Goal: Task Accomplishment & Management: Complete application form

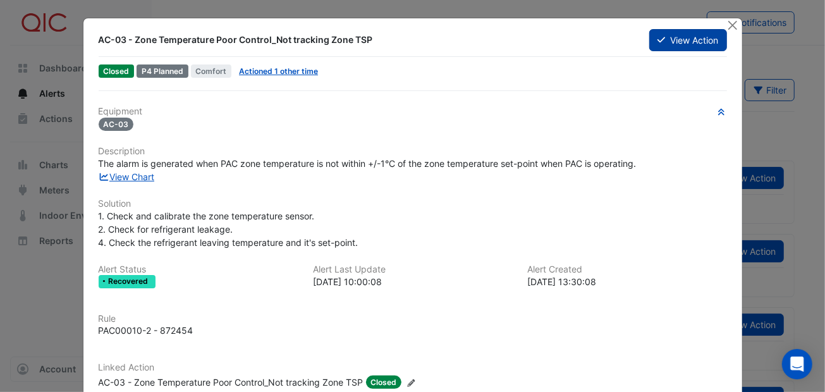
click at [666, 40] on button "View Action" at bounding box center [687, 40] width 77 height 22
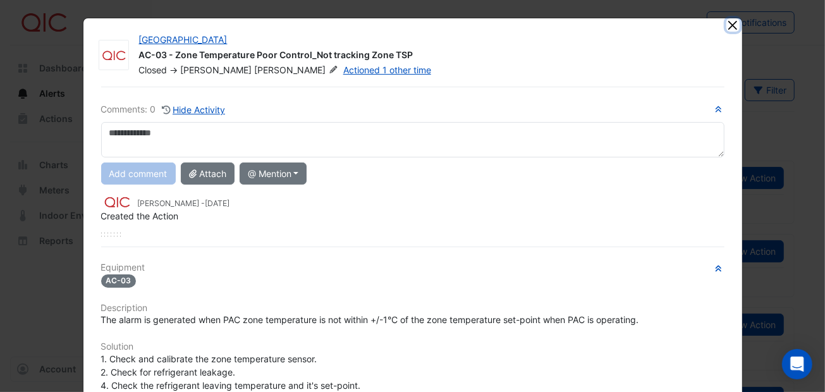
click at [726, 26] on button "Close" at bounding box center [732, 24] width 13 height 13
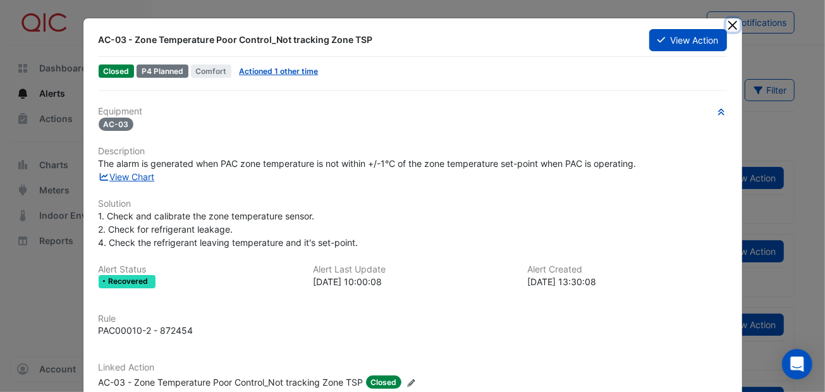
click at [726, 23] on button "Close" at bounding box center [732, 24] width 13 height 13
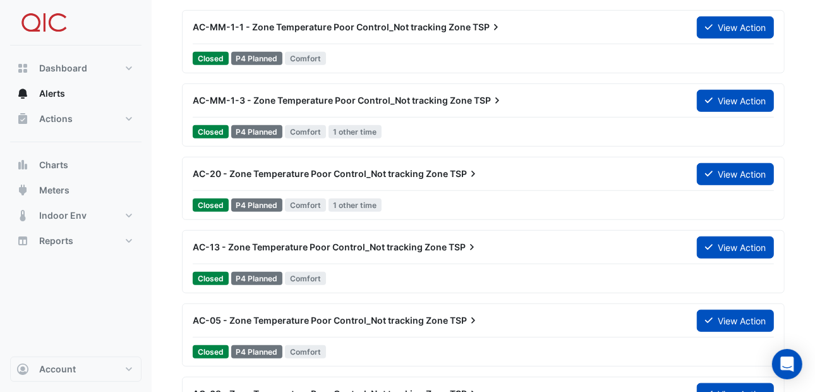
scroll to position [6738, 0]
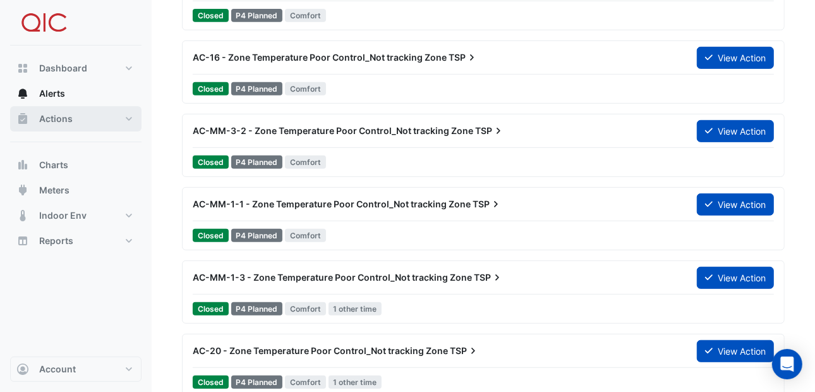
click at [49, 119] on span "Actions" at bounding box center [56, 119] width 34 height 13
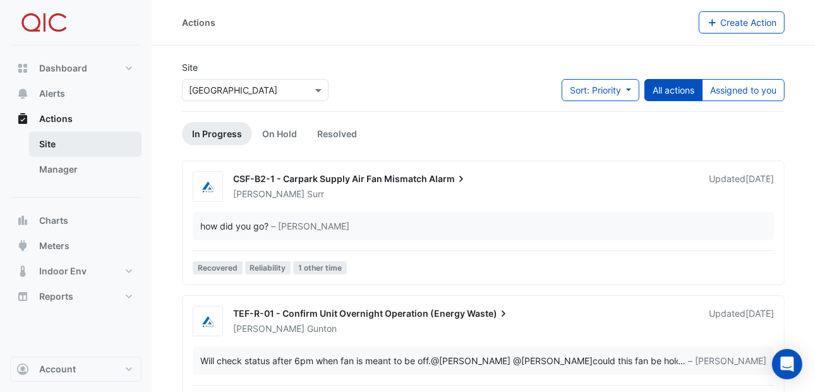
click at [51, 147] on link "Site" at bounding box center [85, 143] width 113 height 25
click at [280, 131] on link "On Hold" at bounding box center [279, 133] width 55 height 23
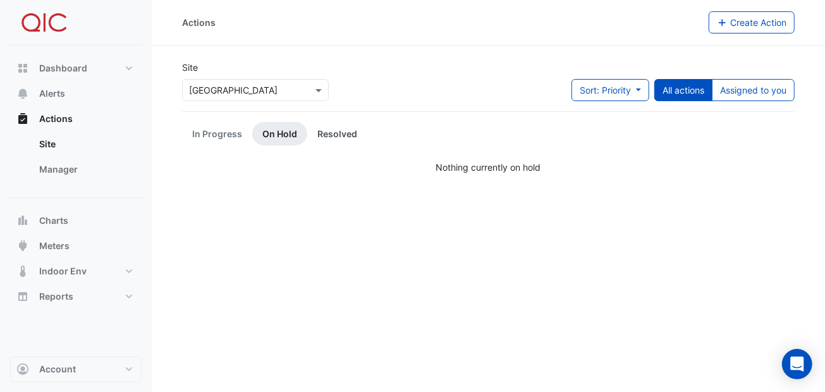
click at [329, 135] on link "Resolved" at bounding box center [337, 133] width 60 height 23
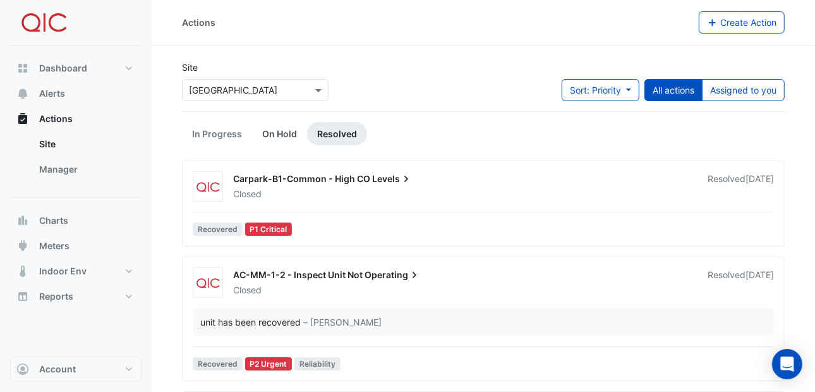
click at [287, 137] on link "On Hold" at bounding box center [279, 133] width 55 height 23
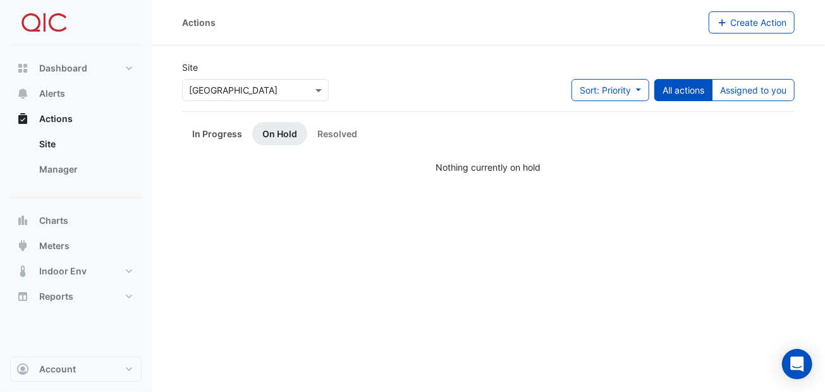
click at [214, 135] on link "In Progress" at bounding box center [217, 133] width 70 height 23
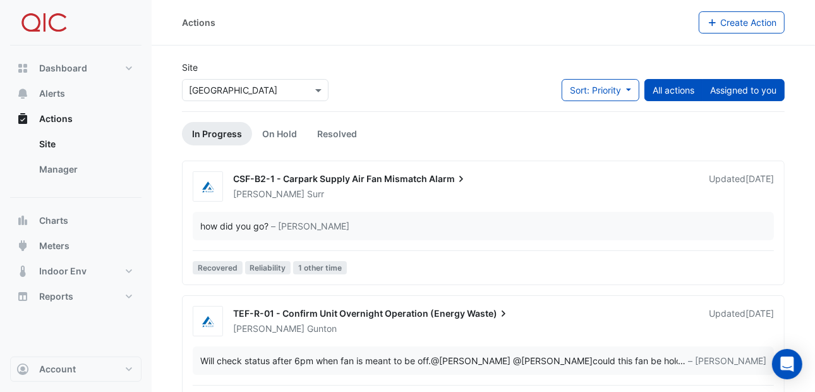
click at [732, 89] on button "Assigned to you" at bounding box center [743, 90] width 83 height 22
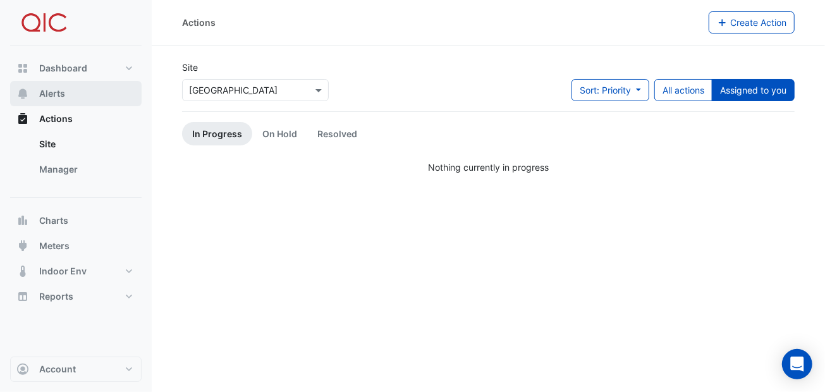
click at [52, 91] on span "Alerts" at bounding box center [52, 93] width 26 height 13
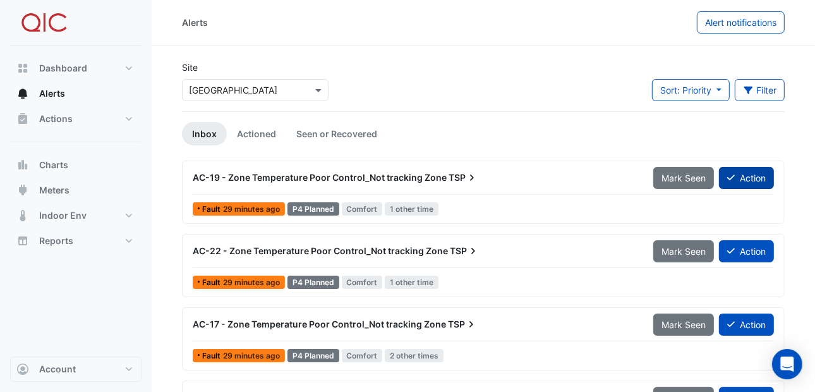
click at [742, 172] on button "Action" at bounding box center [746, 178] width 55 height 22
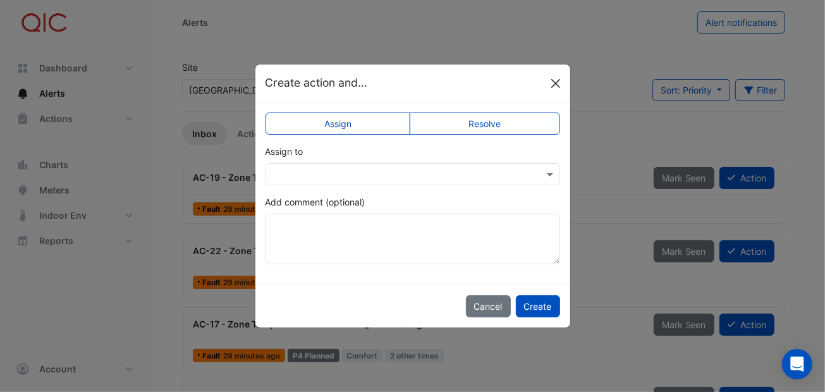
click at [552, 75] on button "Close" at bounding box center [555, 83] width 19 height 19
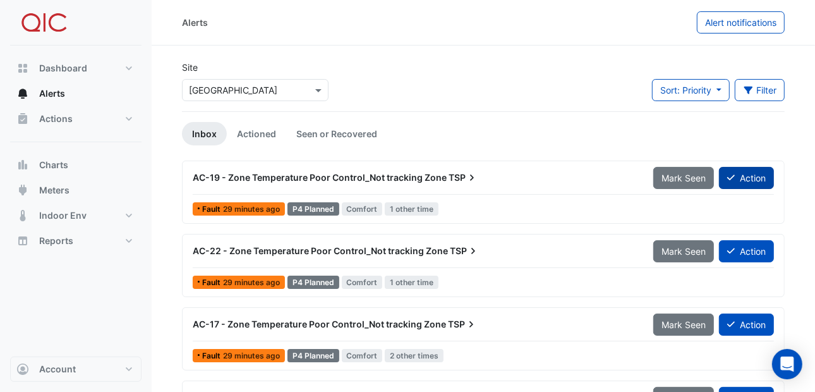
click at [743, 172] on button "Action" at bounding box center [746, 178] width 55 height 22
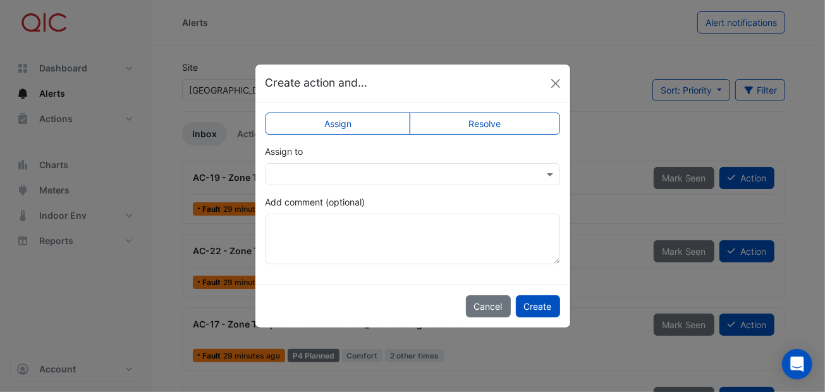
click at [460, 118] on label "Resolve" at bounding box center [485, 124] width 150 height 22
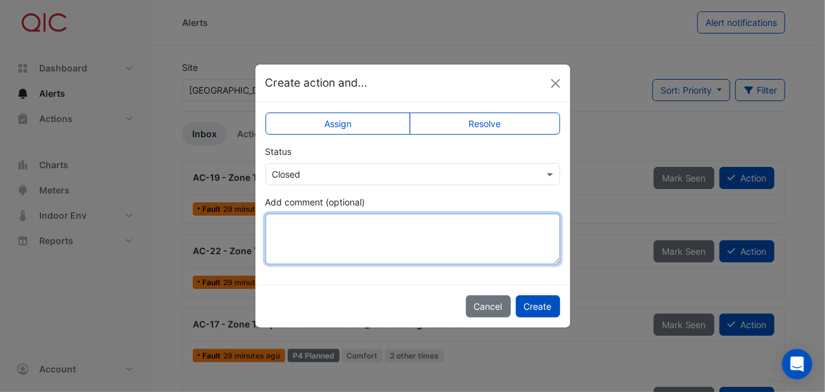
click at [298, 233] on textarea "Add comment (optional)" at bounding box center [413, 239] width 295 height 51
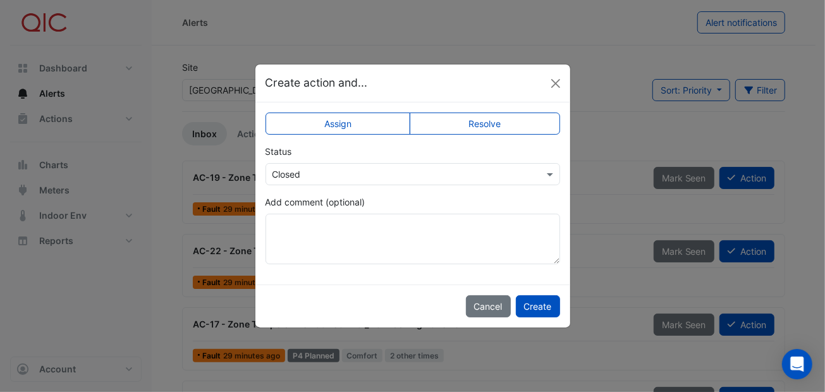
drag, startPoint x: 422, startPoint y: 78, endPoint x: 539, endPoint y: 70, distance: 117.2
click at [539, 70] on div "Create action and..." at bounding box center [412, 82] width 315 height 37
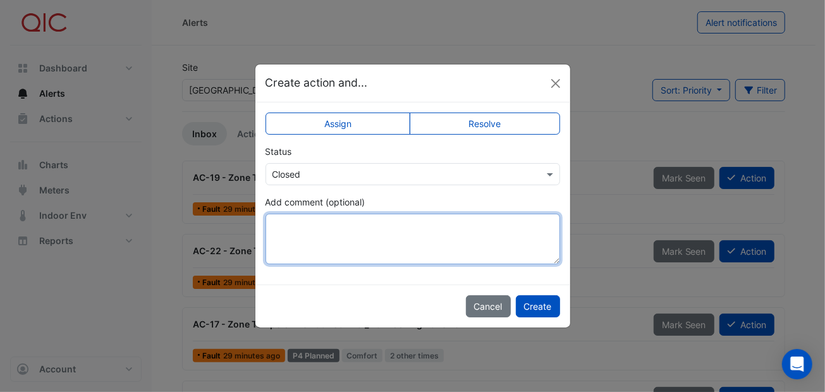
click at [279, 221] on textarea "Add comment (optional)" at bounding box center [413, 239] width 295 height 51
drag, startPoint x: 308, startPoint y: 229, endPoint x: 260, endPoint y: 214, distance: 51.0
click at [260, 214] on div "Assign Resolve Status Select Status × Closed Add comment (optional) *******" at bounding box center [412, 193] width 315 height 182
type textarea "*******"
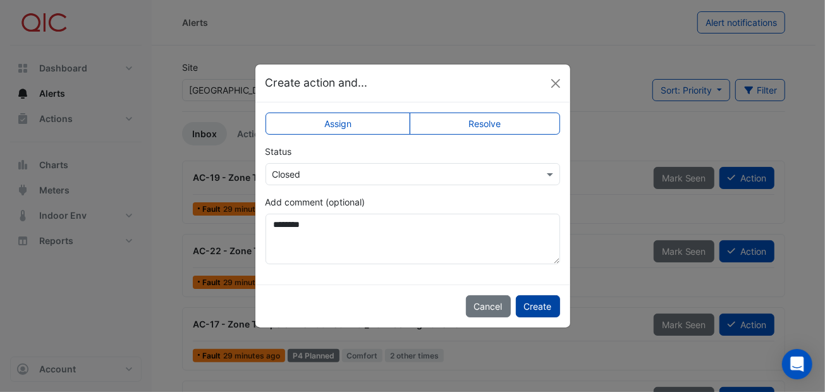
click at [537, 305] on button "Create" at bounding box center [538, 306] width 44 height 22
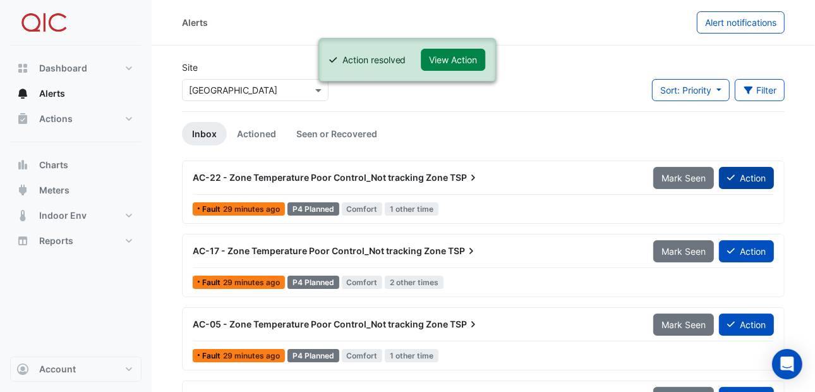
click at [750, 169] on button "Action" at bounding box center [746, 178] width 55 height 22
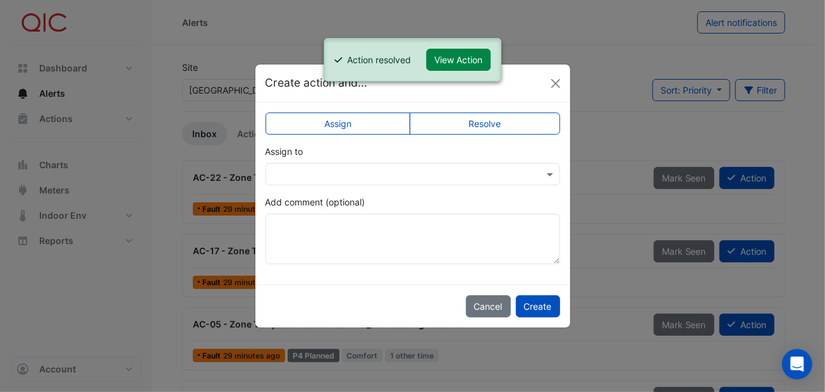
click at [507, 123] on label "Resolve" at bounding box center [485, 124] width 150 height 22
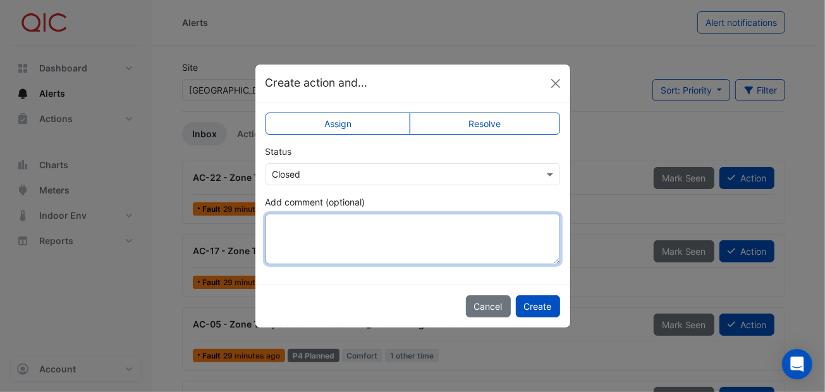
click at [334, 226] on textarea "Add comment (optional)" at bounding box center [413, 239] width 295 height 51
paste textarea "*******"
type textarea "*******"
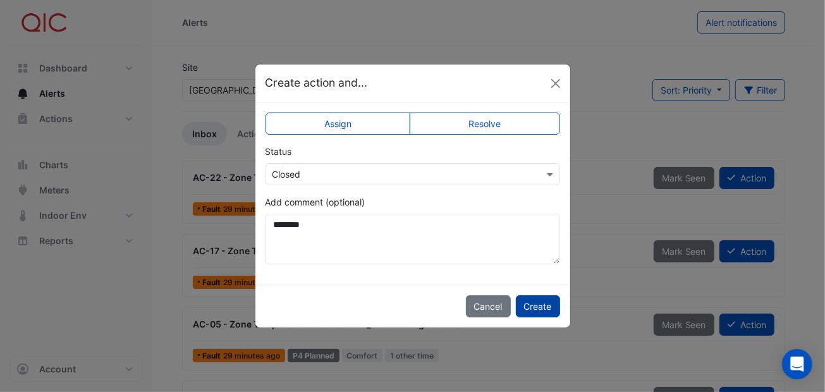
click at [553, 299] on button "Create" at bounding box center [538, 306] width 44 height 22
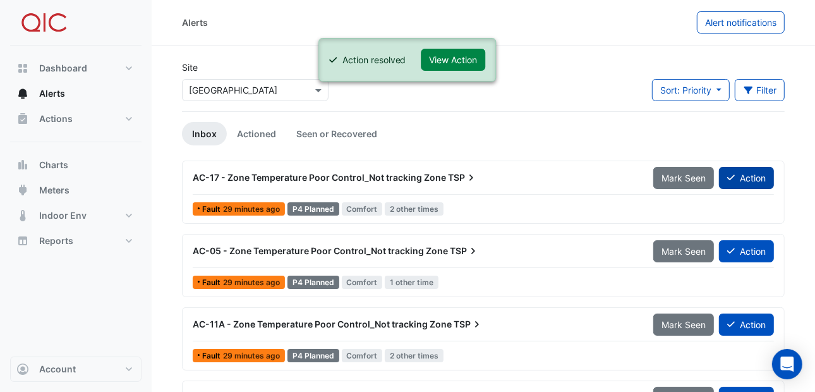
click at [748, 173] on button "Action" at bounding box center [746, 178] width 55 height 22
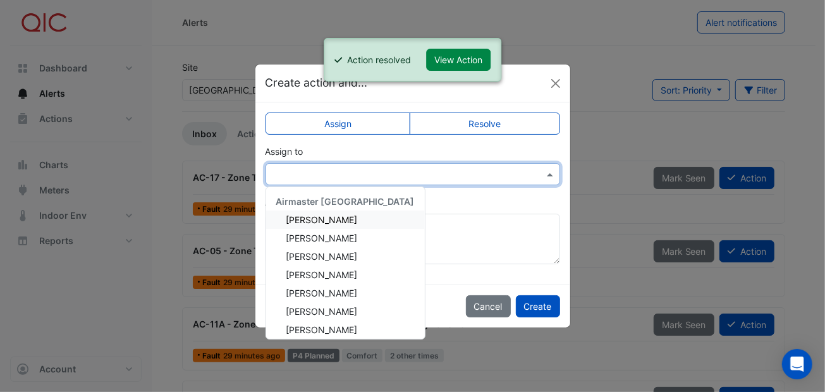
click at [367, 171] on input "text" at bounding box center [399, 174] width 255 height 13
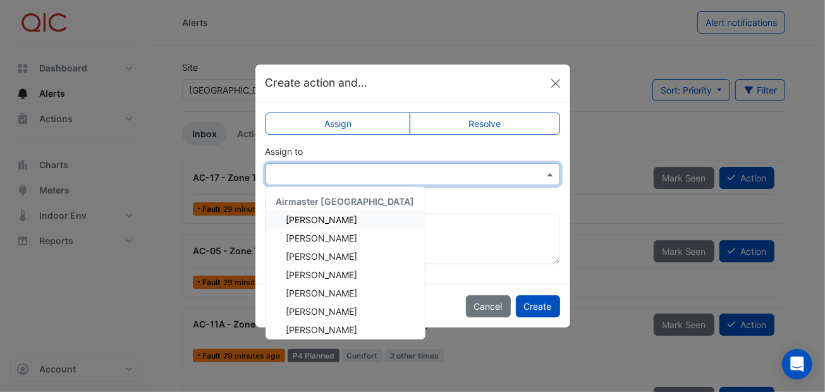
click at [494, 118] on label "Resolve" at bounding box center [485, 124] width 150 height 22
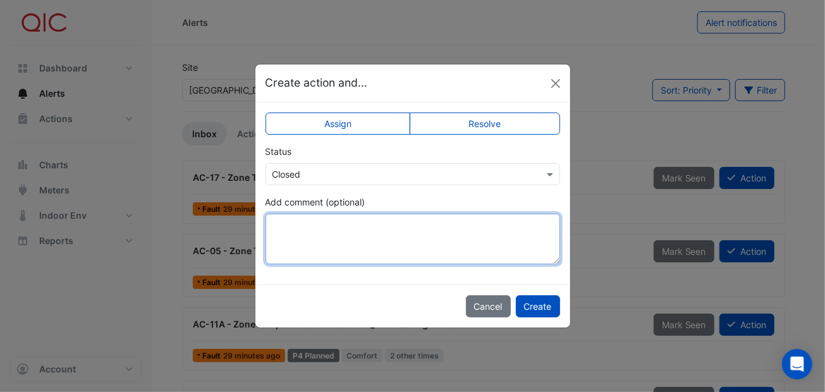
click at [305, 231] on textarea "Add comment (optional)" at bounding box center [413, 239] width 295 height 51
paste textarea "*******"
type textarea "*******"
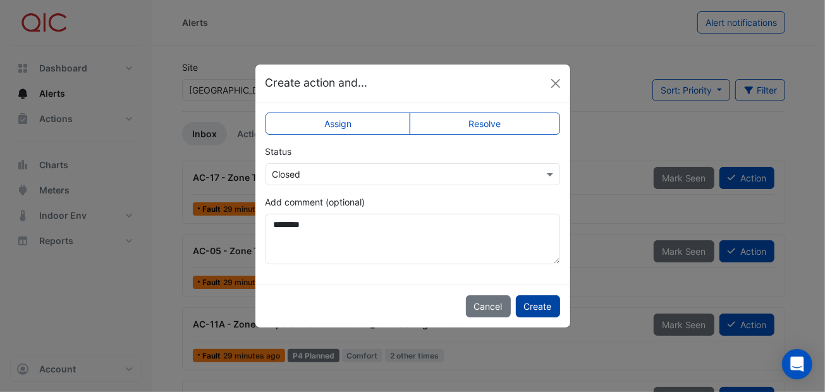
click at [542, 310] on button "Create" at bounding box center [538, 306] width 44 height 22
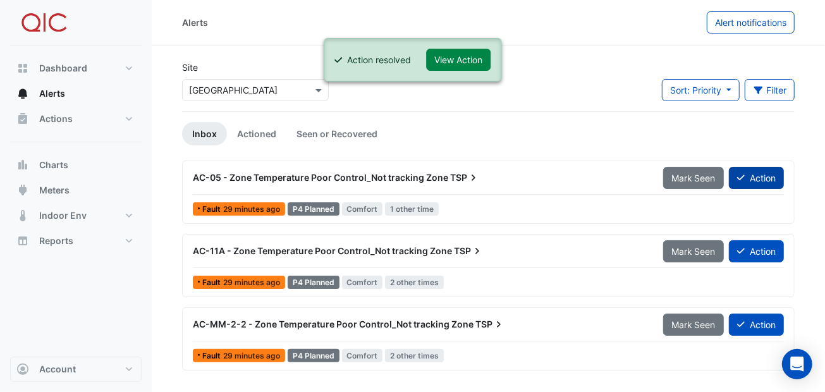
click at [751, 176] on button "Action" at bounding box center [756, 178] width 55 height 22
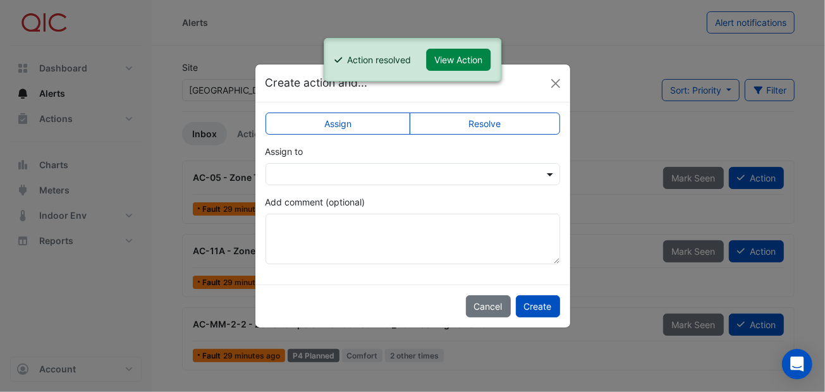
click at [549, 171] on span at bounding box center [552, 174] width 16 height 13
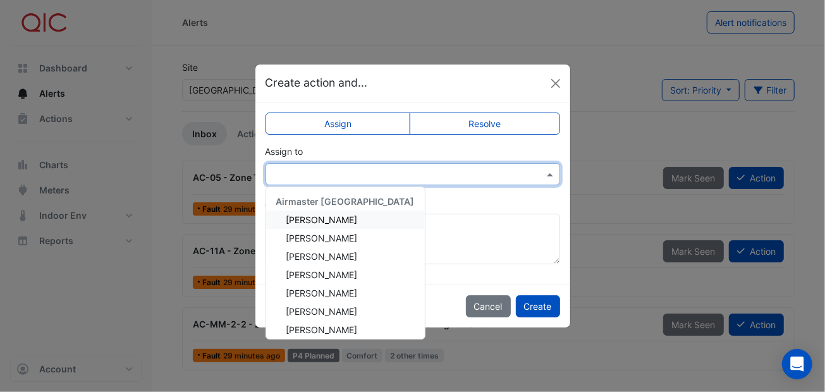
click at [436, 152] on div "Assign to Airmaster Australia [PERSON_NAME] [PERSON_NAME] [PERSON_NAME] [PERSON…" at bounding box center [413, 165] width 295 height 40
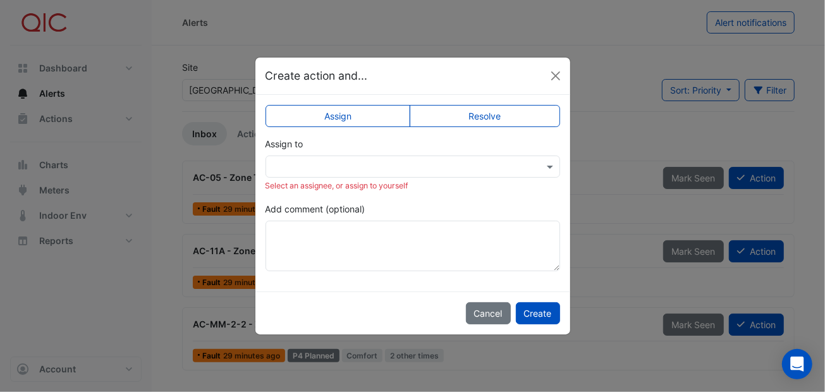
click at [469, 111] on label "Resolve" at bounding box center [485, 116] width 150 height 22
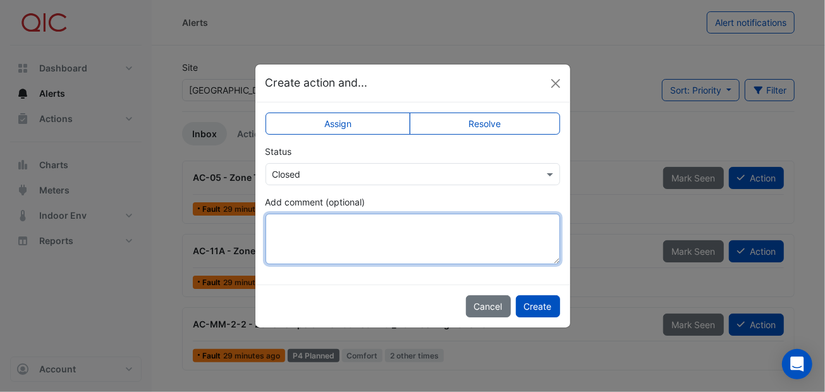
click at [313, 230] on textarea "Add comment (optional)" at bounding box center [413, 239] width 295 height 51
paste textarea "*******"
type textarea "*******"
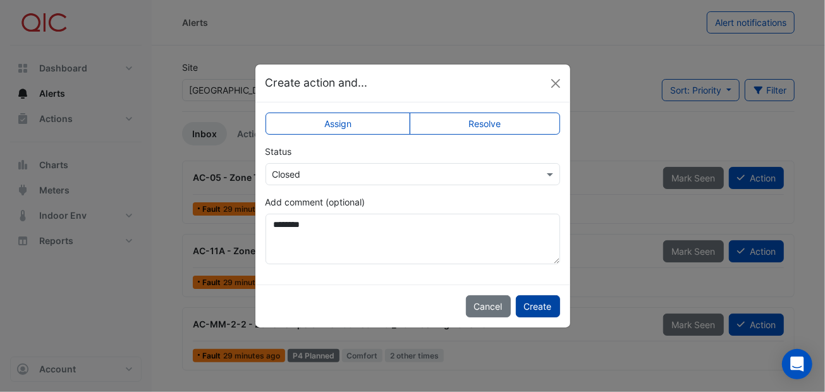
click at [541, 301] on button "Create" at bounding box center [538, 306] width 44 height 22
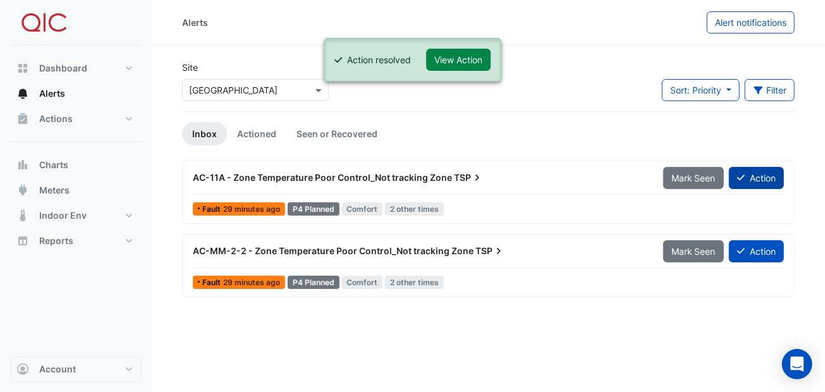
click at [752, 174] on button "Action" at bounding box center [756, 178] width 55 height 22
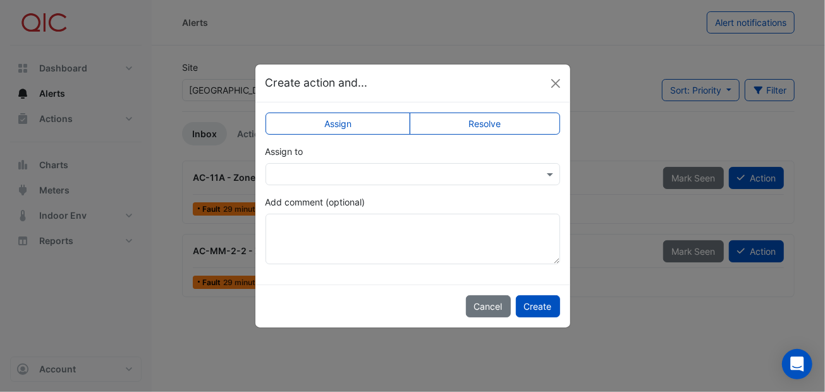
click at [542, 173] on div at bounding box center [412, 174] width 293 height 15
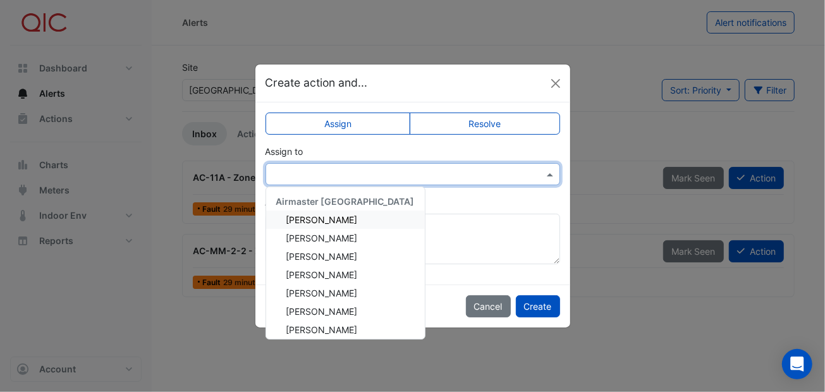
click at [496, 125] on label "Resolve" at bounding box center [485, 124] width 150 height 22
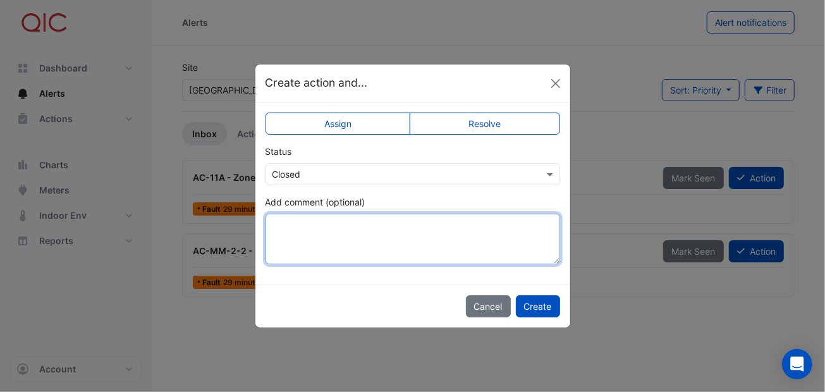
click at [389, 225] on textarea "Add comment (optional)" at bounding box center [413, 239] width 295 height 51
paste textarea "*******"
type textarea "*******"
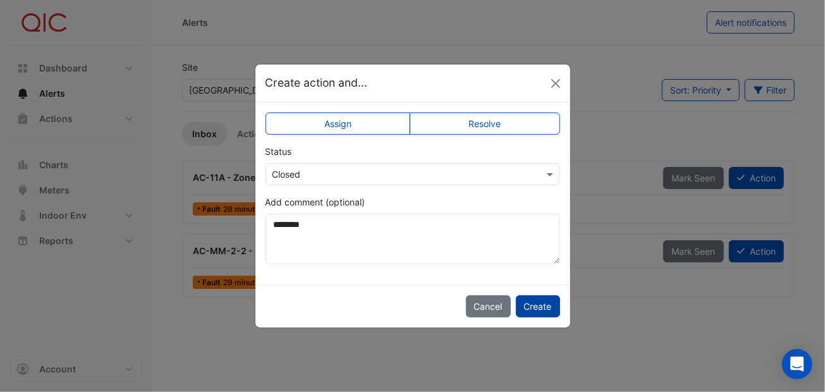
click at [539, 315] on button "Create" at bounding box center [538, 306] width 44 height 22
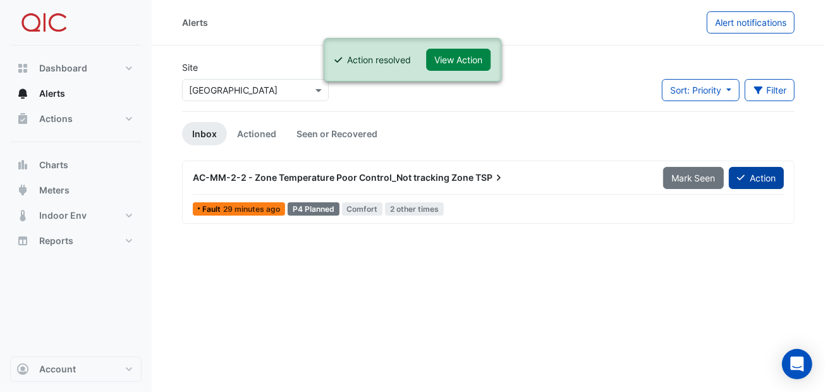
click at [764, 169] on button "Action" at bounding box center [756, 178] width 55 height 22
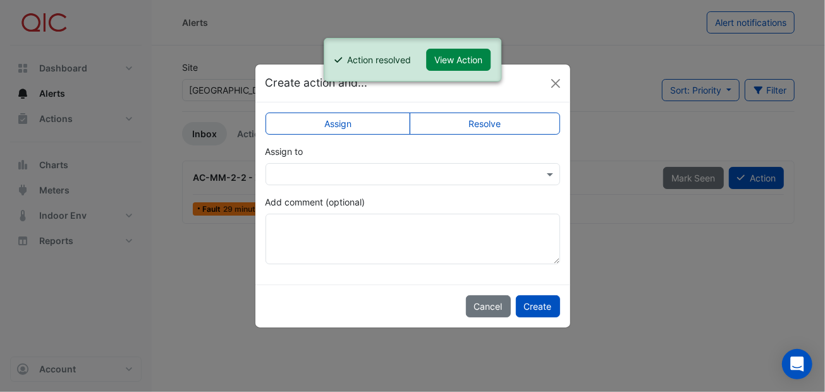
click at [488, 128] on label "Resolve" at bounding box center [485, 124] width 150 height 22
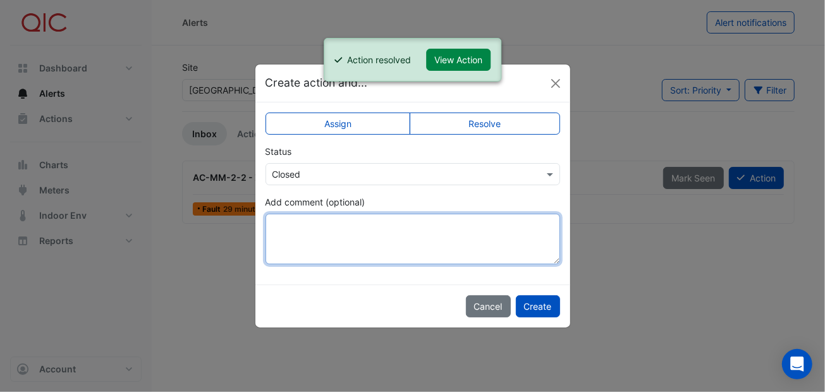
click at [412, 230] on textarea "Add comment (optional)" at bounding box center [413, 239] width 295 height 51
paste textarea "*******"
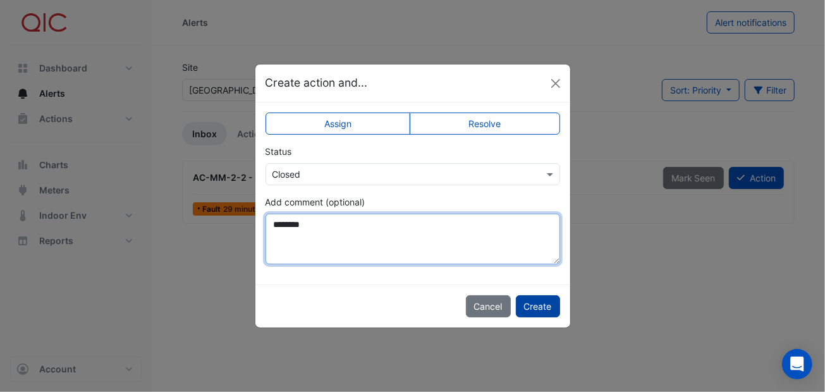
type textarea "*******"
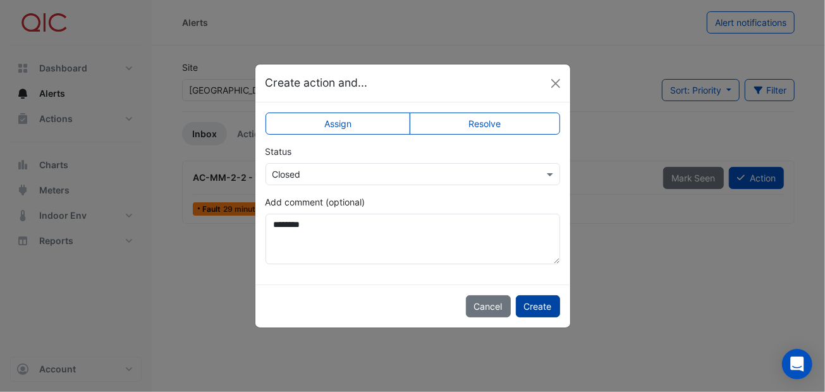
click at [547, 312] on button "Create" at bounding box center [538, 306] width 44 height 22
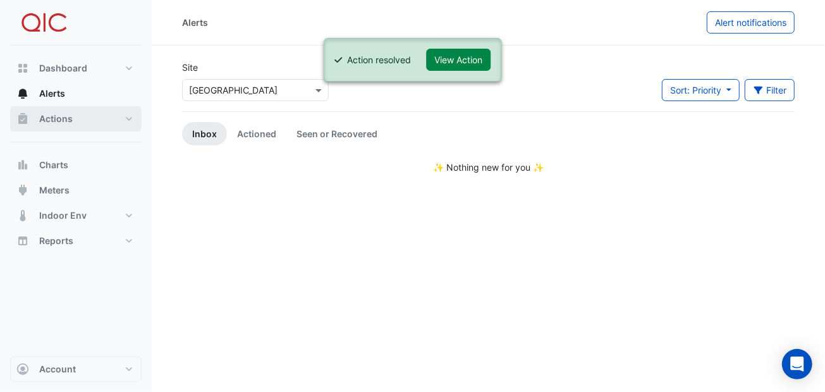
click at [54, 117] on span "Actions" at bounding box center [56, 119] width 34 height 13
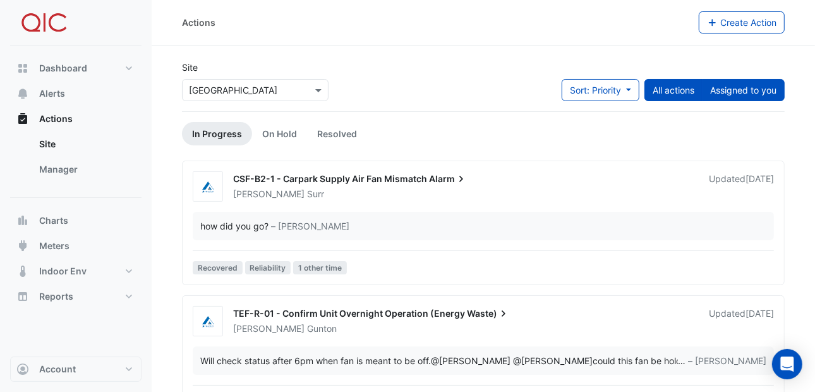
click at [733, 89] on button "Assigned to you" at bounding box center [743, 90] width 83 height 22
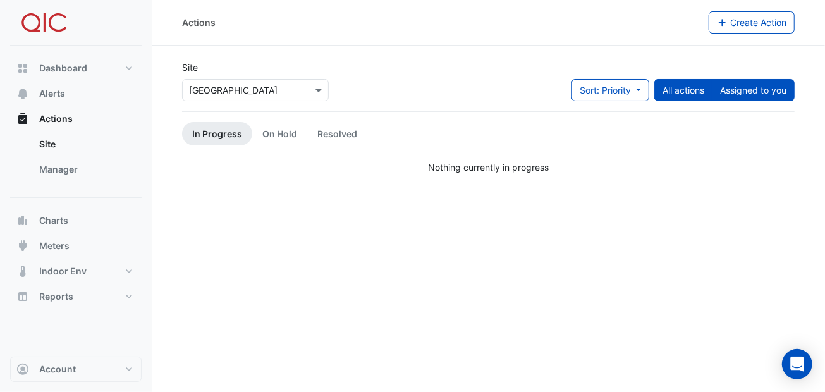
click at [674, 87] on button "All actions" at bounding box center [683, 90] width 58 height 22
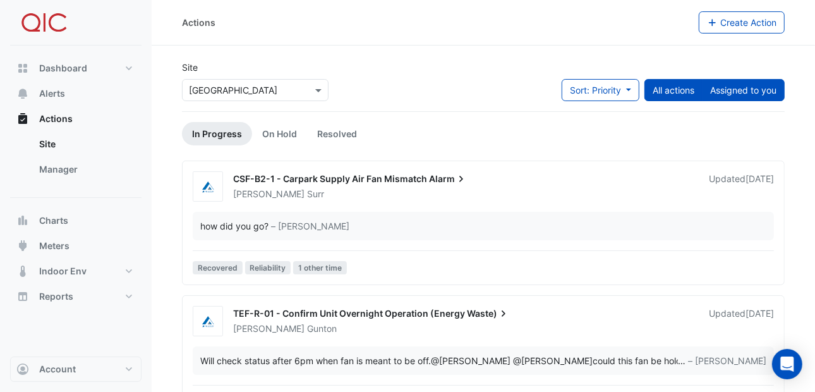
click at [730, 85] on button "Assigned to you" at bounding box center [743, 90] width 83 height 22
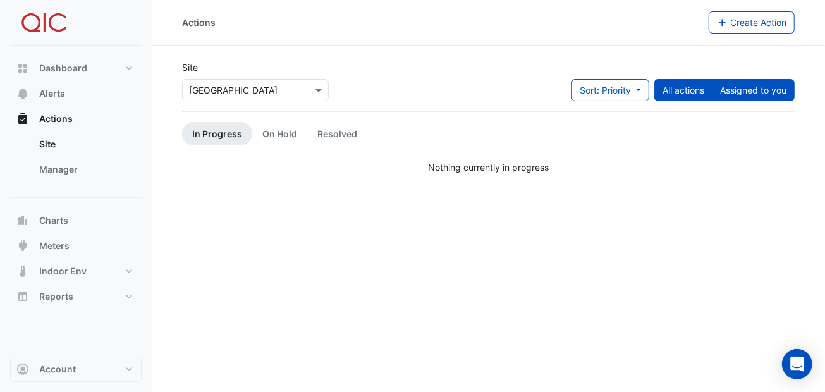
click at [680, 90] on button "All actions" at bounding box center [683, 90] width 58 height 22
